Goal: Task Accomplishment & Management: Manage account settings

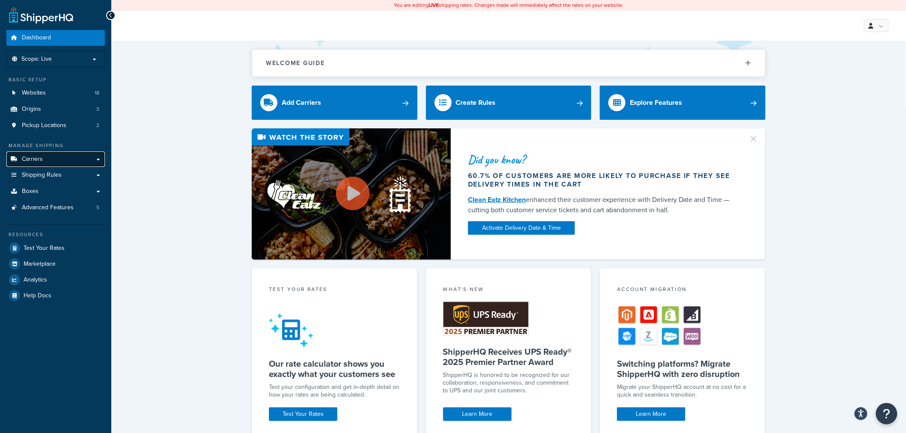
click at [27, 163] on span "Carriers" at bounding box center [32, 159] width 21 height 7
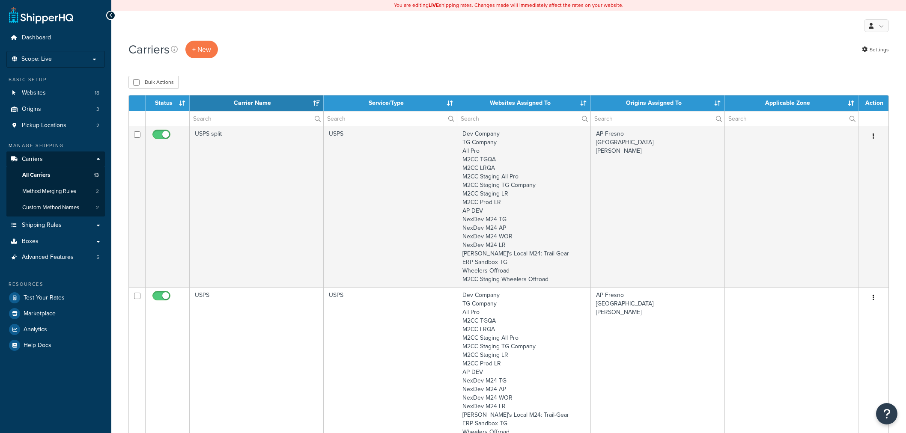
select select "15"
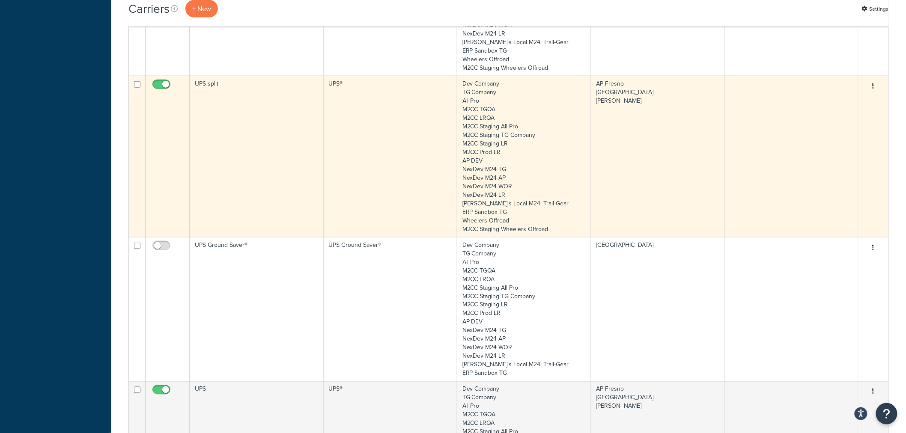
scroll to position [428, 0]
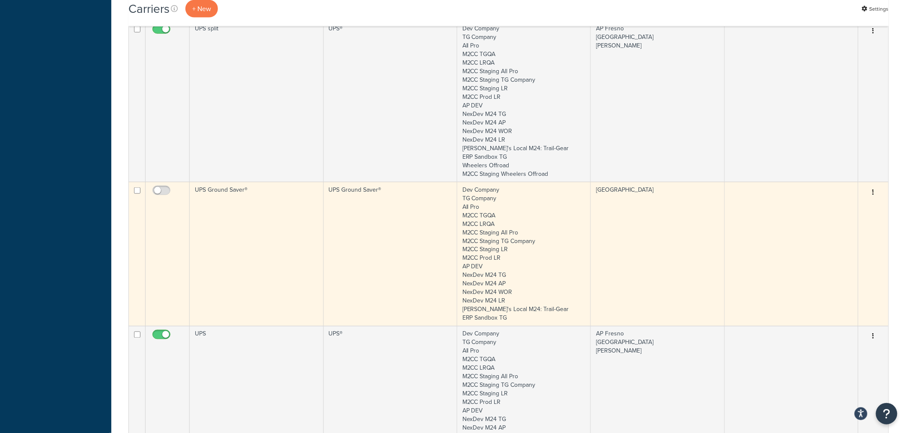
click at [218, 206] on td "UPS Ground Saver®" at bounding box center [257, 254] width 134 height 144
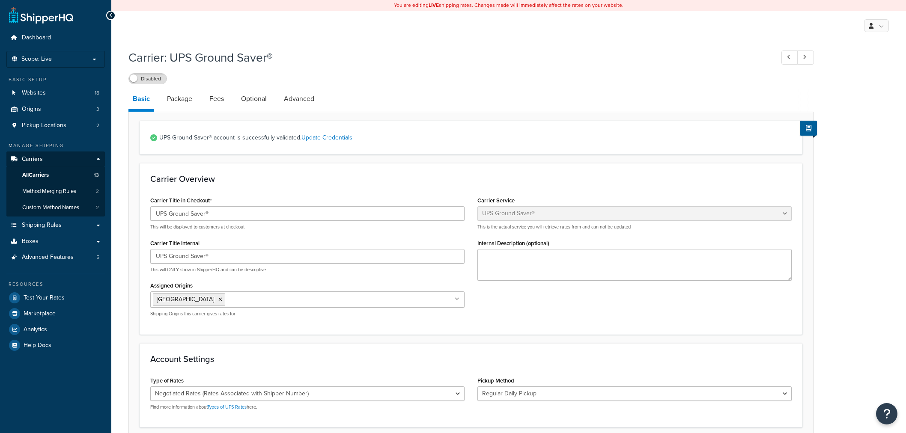
select select "surePost"
click at [186, 97] on link "Package" at bounding box center [180, 99] width 34 height 21
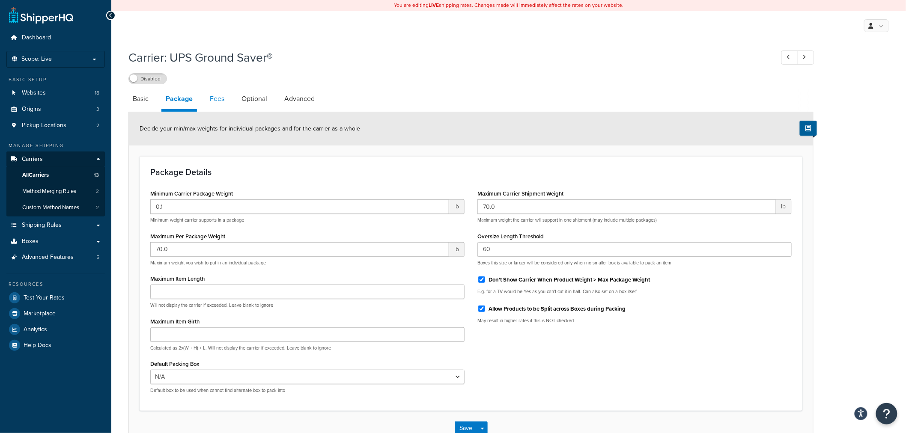
click at [215, 102] on link "Fees" at bounding box center [217, 99] width 23 height 21
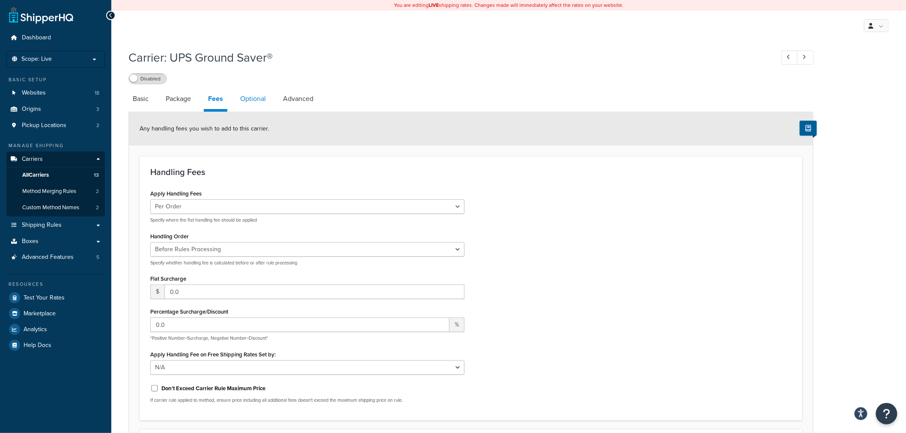
click at [256, 97] on link "Optional" at bounding box center [253, 99] width 34 height 21
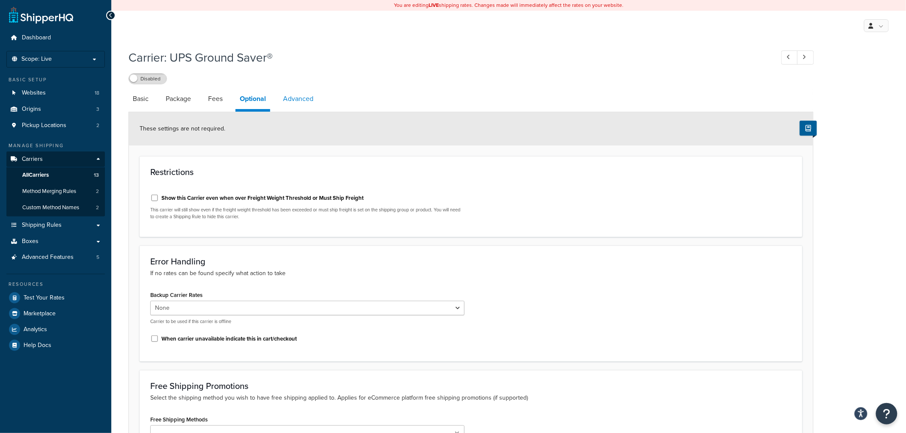
click at [297, 99] on link "Advanced" at bounding box center [298, 99] width 39 height 21
select select "false"
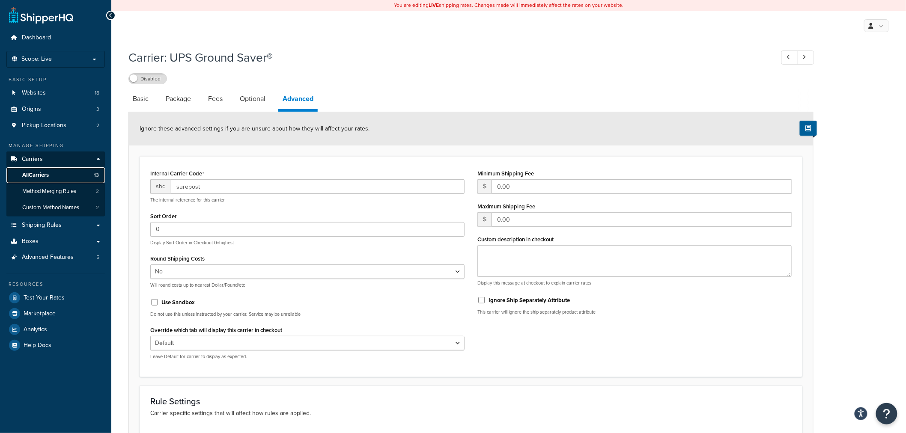
click at [52, 172] on link "All Carriers 13" at bounding box center [55, 175] width 98 height 16
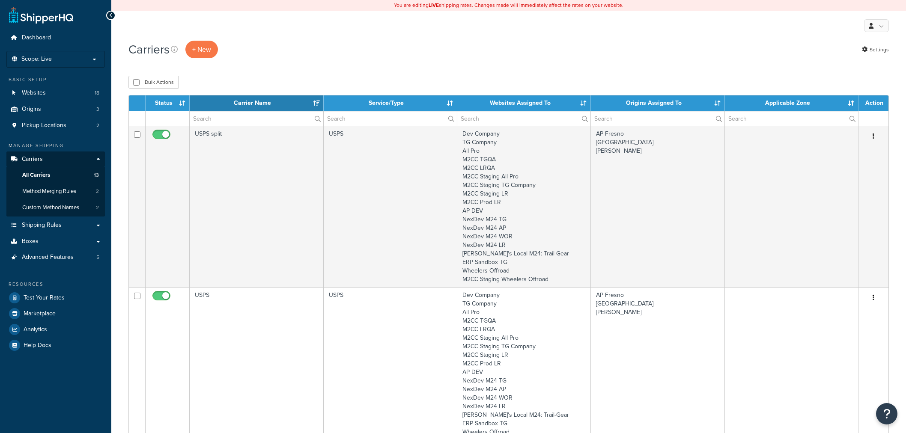
select select "15"
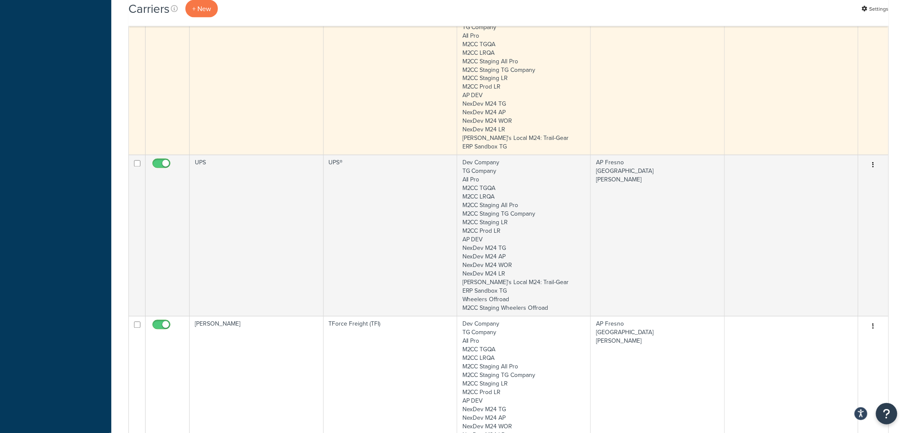
scroll to position [618, 0]
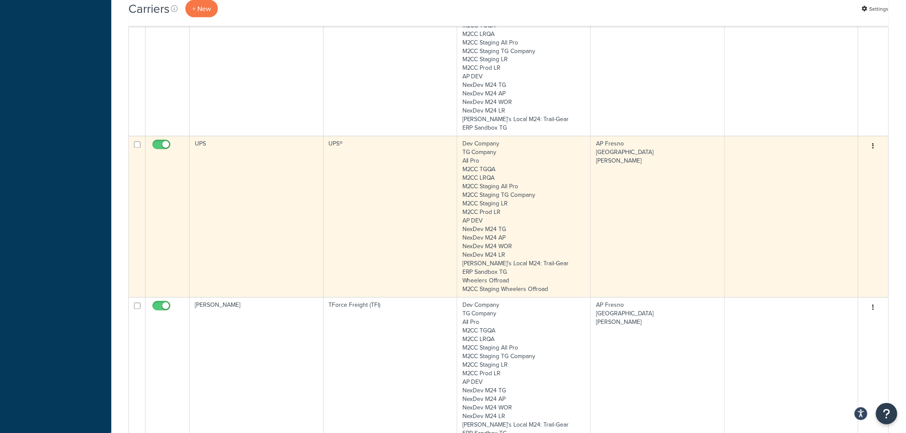
click at [255, 173] on td "UPS" at bounding box center [257, 216] width 134 height 161
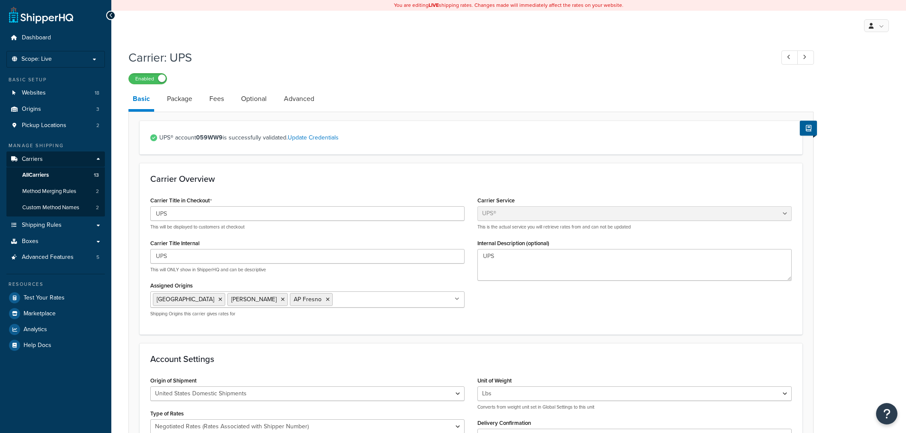
select select "ups"
click at [170, 101] on link "Package" at bounding box center [180, 99] width 34 height 21
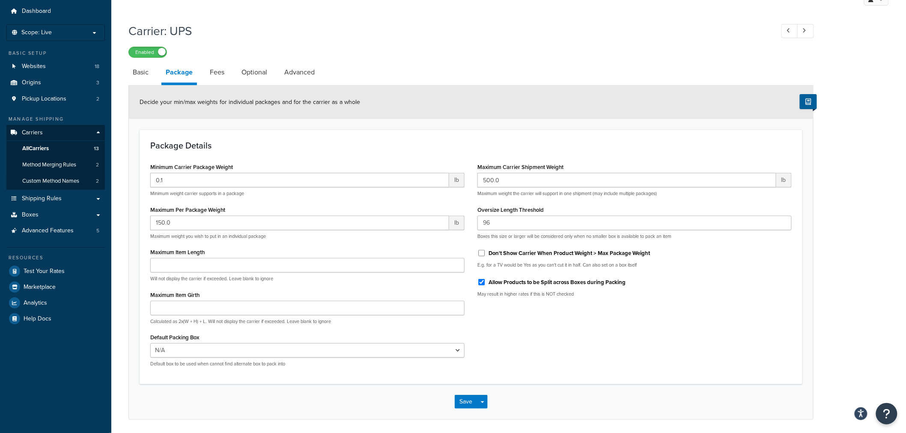
scroll to position [48, 0]
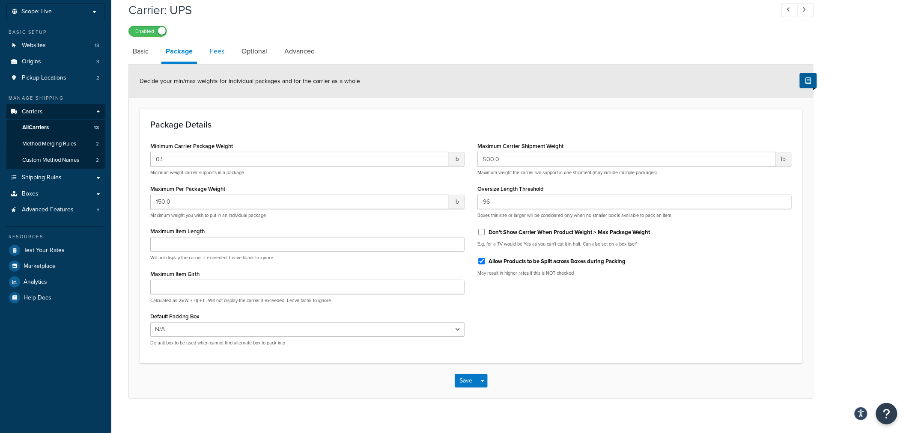
click at [217, 52] on link "Fees" at bounding box center [217, 51] width 23 height 21
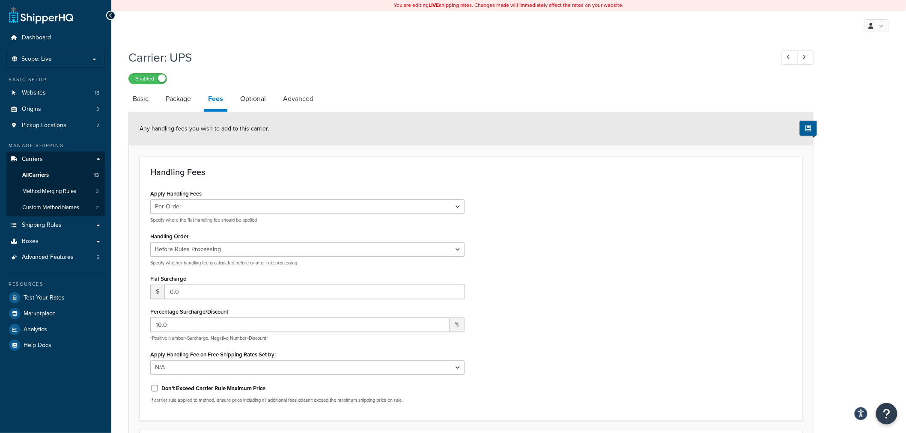
click at [401, 63] on h1 "Carrier: UPS" at bounding box center [446, 57] width 637 height 17
click at [331, 57] on h1 "Carrier: UPS" at bounding box center [446, 57] width 637 height 17
click at [249, 99] on link "Optional" at bounding box center [253, 99] width 34 height 21
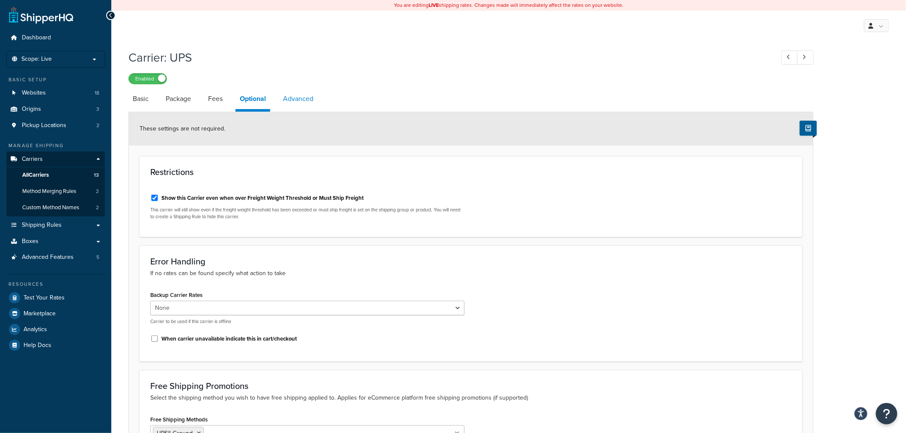
click at [291, 99] on link "Advanced" at bounding box center [298, 99] width 39 height 21
select select "false"
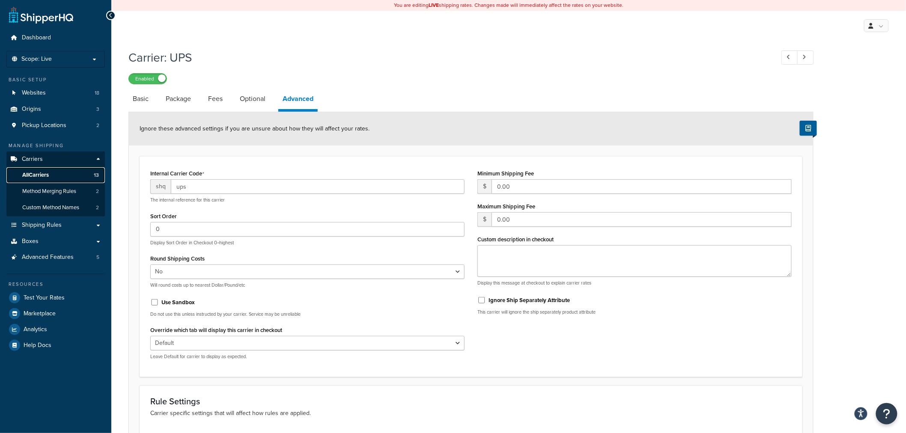
click at [38, 174] on span "All Carriers" at bounding box center [35, 175] width 27 height 7
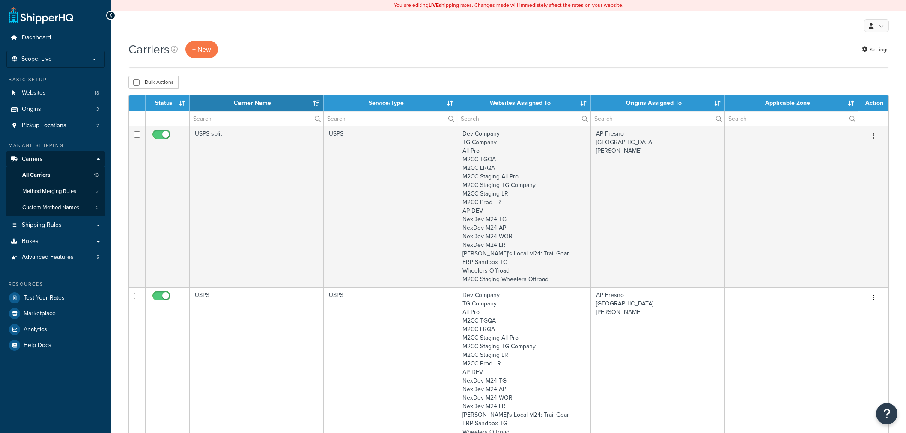
select select "15"
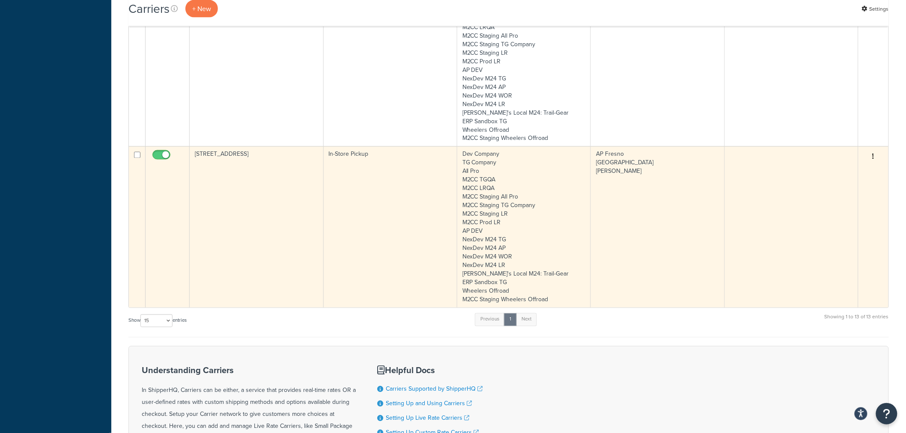
scroll to position [1903, 0]
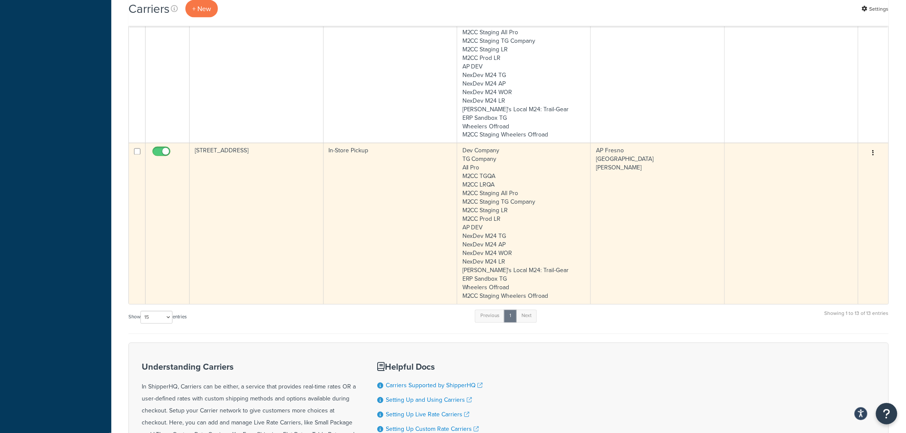
click at [271, 247] on td "[STREET_ADDRESS]" at bounding box center [257, 223] width 134 height 161
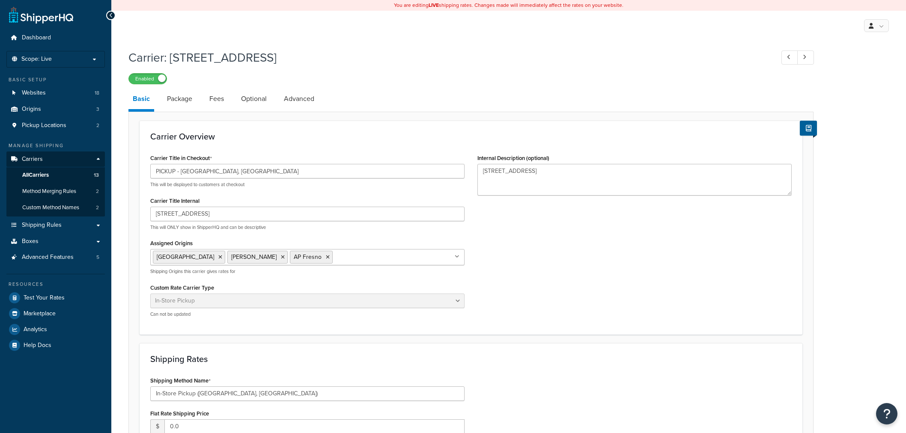
select select "pickup"
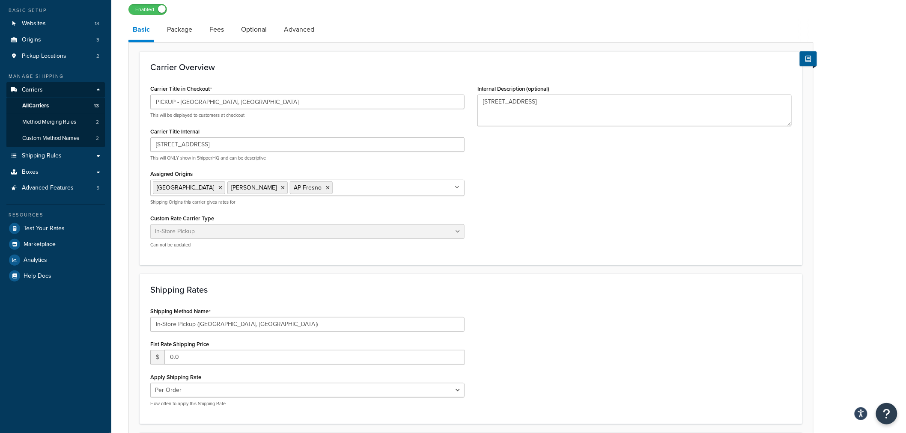
scroll to position [95, 0]
